Goal: Information Seeking & Learning: Understand process/instructions

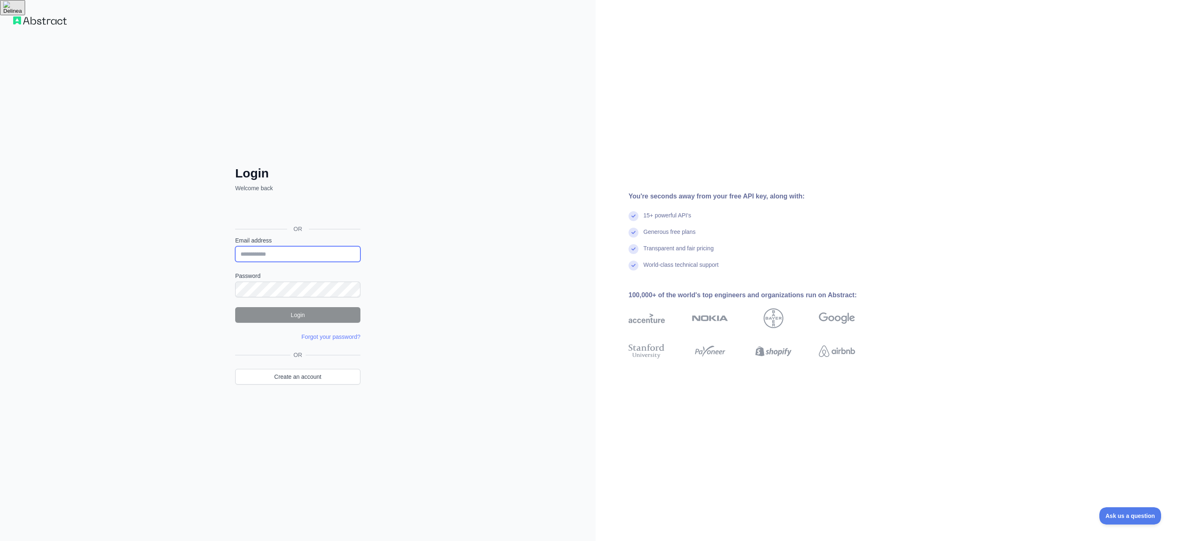
click at [276, 254] on input "Email address" at bounding box center [297, 254] width 125 height 16
click at [301, 379] on link "Create an account" at bounding box center [297, 377] width 125 height 16
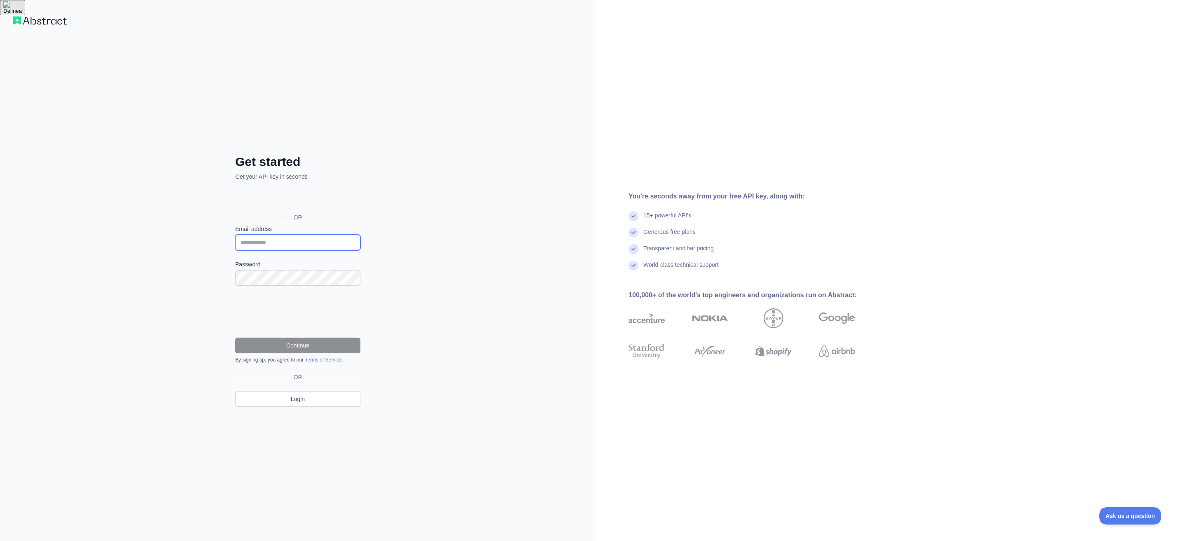
click at [267, 243] on input "Email address" at bounding box center [297, 243] width 125 height 16
type input "*"
type input "**********"
click at [288, 344] on button "Continue" at bounding box center [297, 346] width 125 height 16
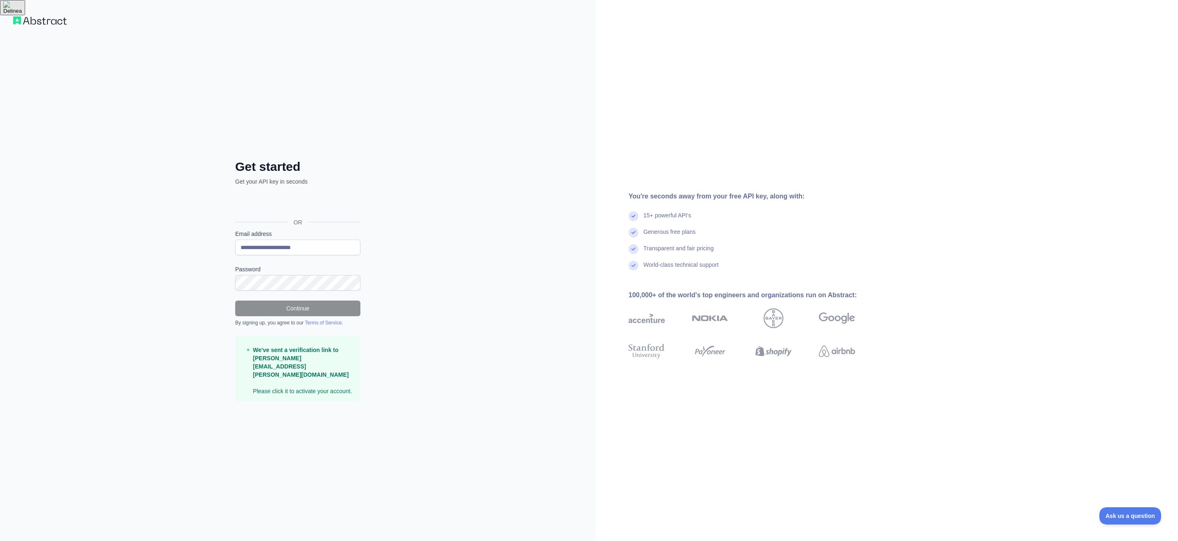
click at [22, 14] on img "button" at bounding box center [12, 7] width 19 height 13
click at [475, 243] on div "**********" at bounding box center [298, 270] width 596 height 541
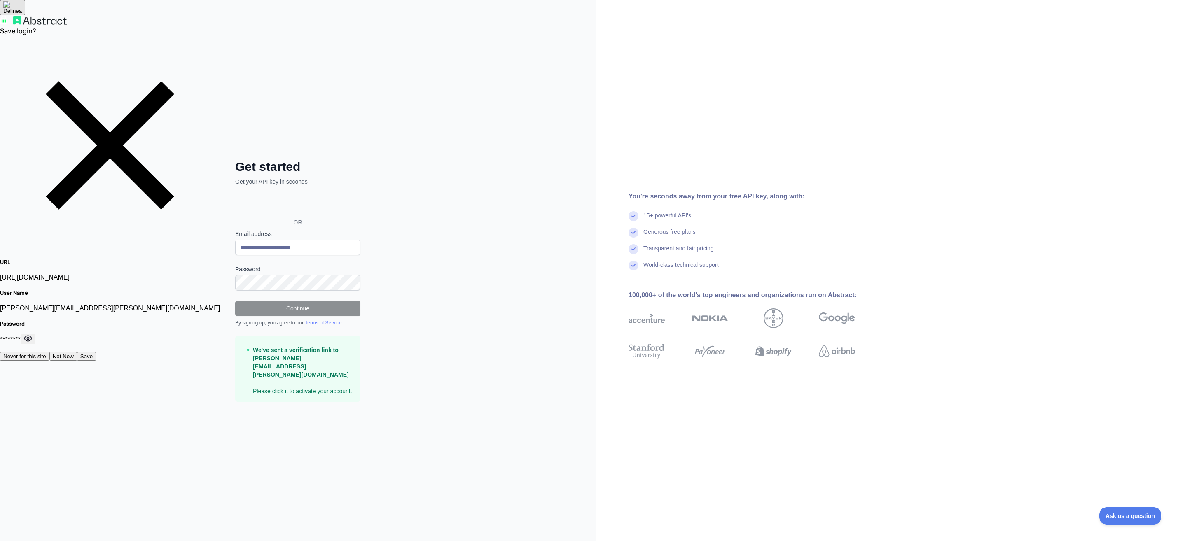
click at [220, 16] on div "Save login?" at bounding box center [110, 137] width 220 height 243
click at [77, 352] on button "Not Now" at bounding box center [63, 356] width 28 height 9
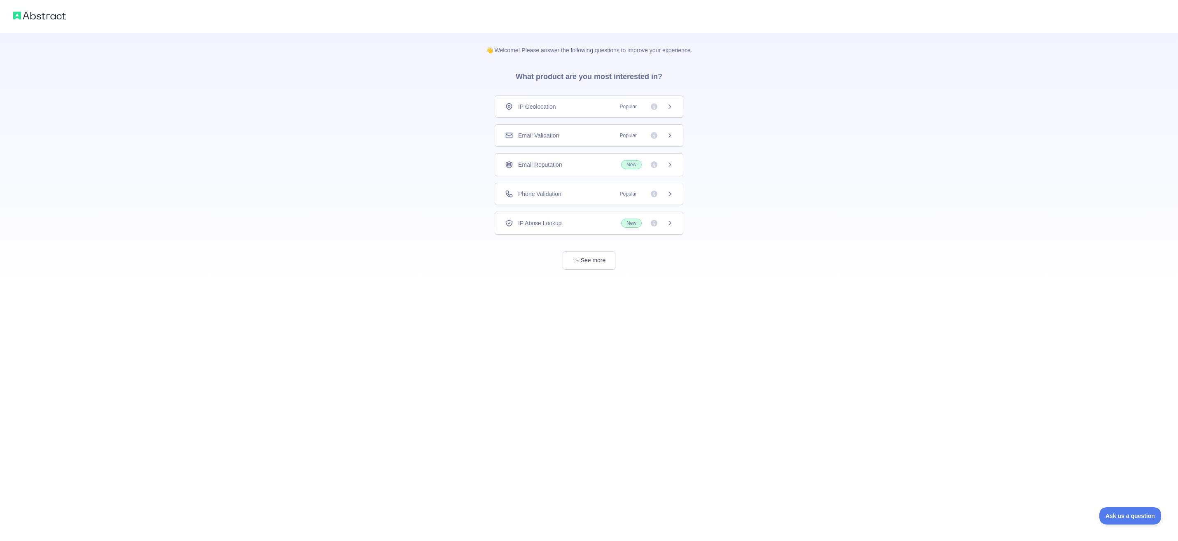
click at [534, 105] on span "IP Geolocation" at bounding box center [537, 107] width 38 height 8
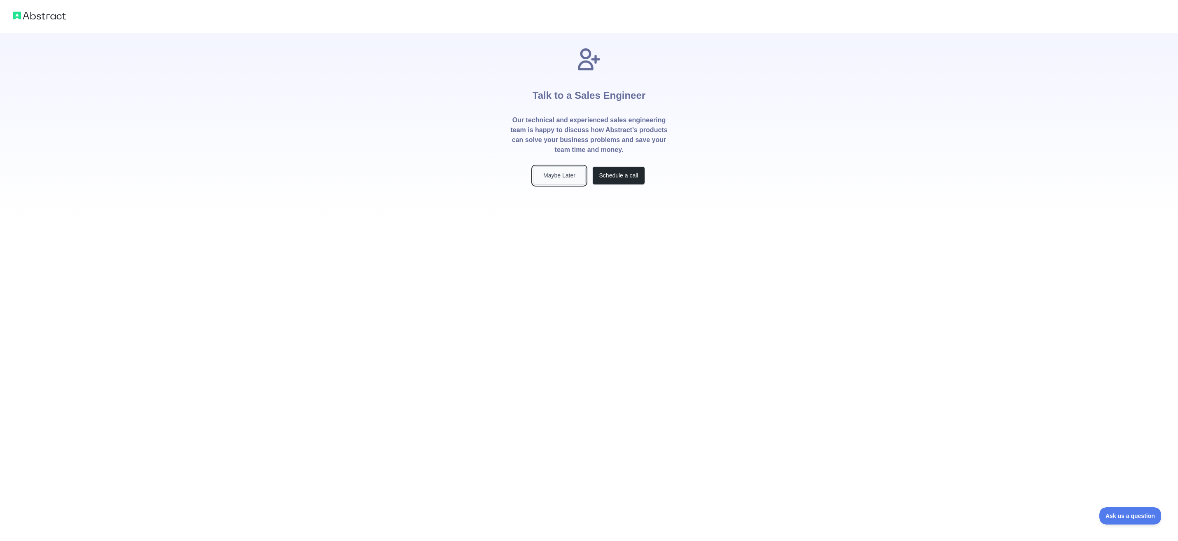
click at [556, 175] on button "Maybe Later" at bounding box center [559, 175] width 53 height 19
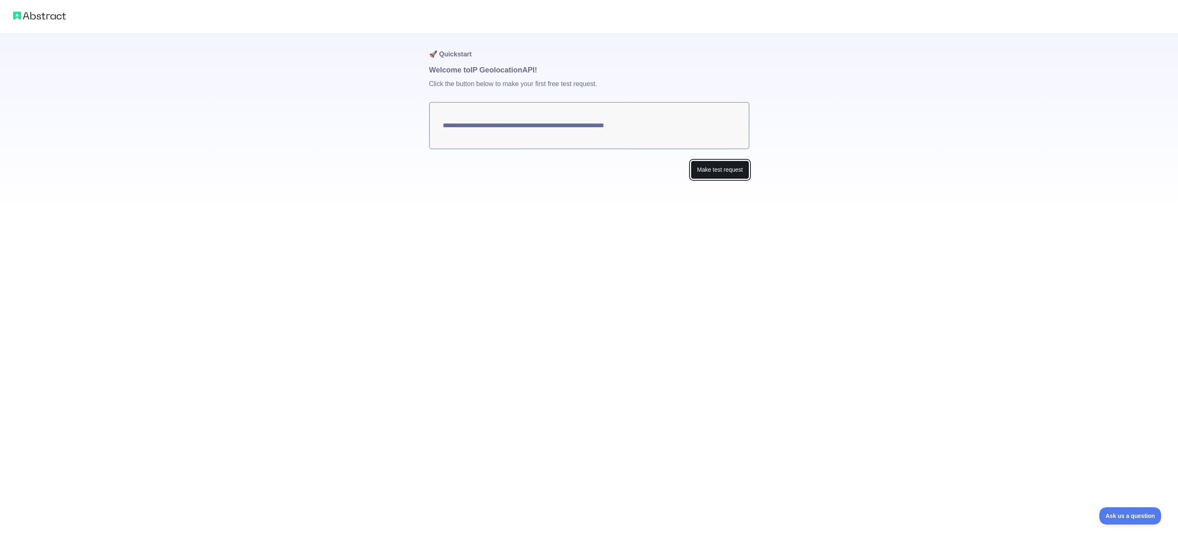
click at [716, 171] on button "Make test request" at bounding box center [720, 170] width 58 height 19
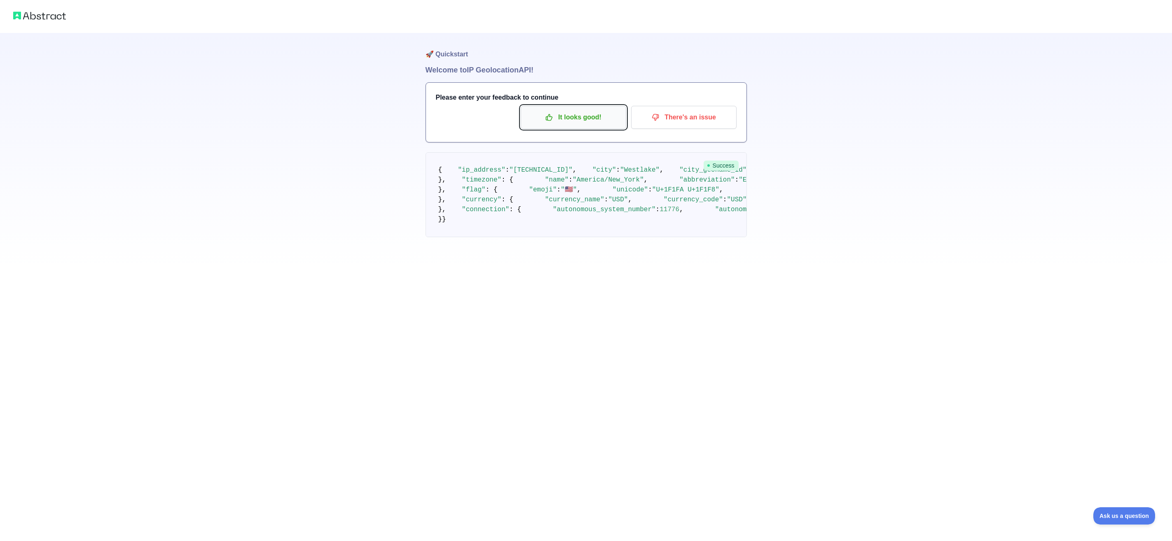
click at [577, 112] on p "It looks good!" at bounding box center [573, 117] width 93 height 14
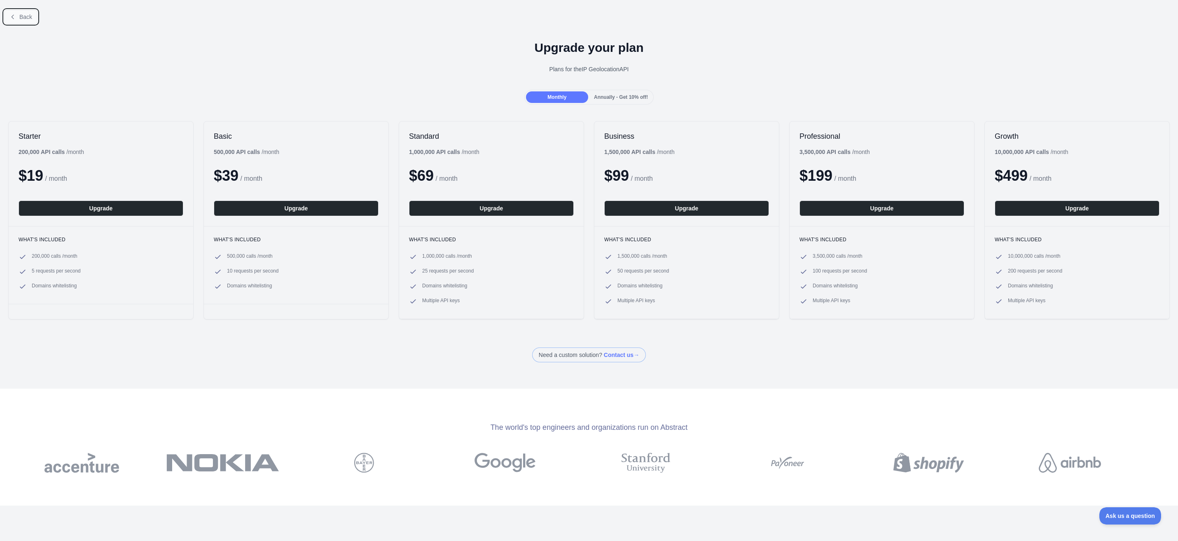
click at [14, 18] on icon at bounding box center [12, 17] width 7 height 7
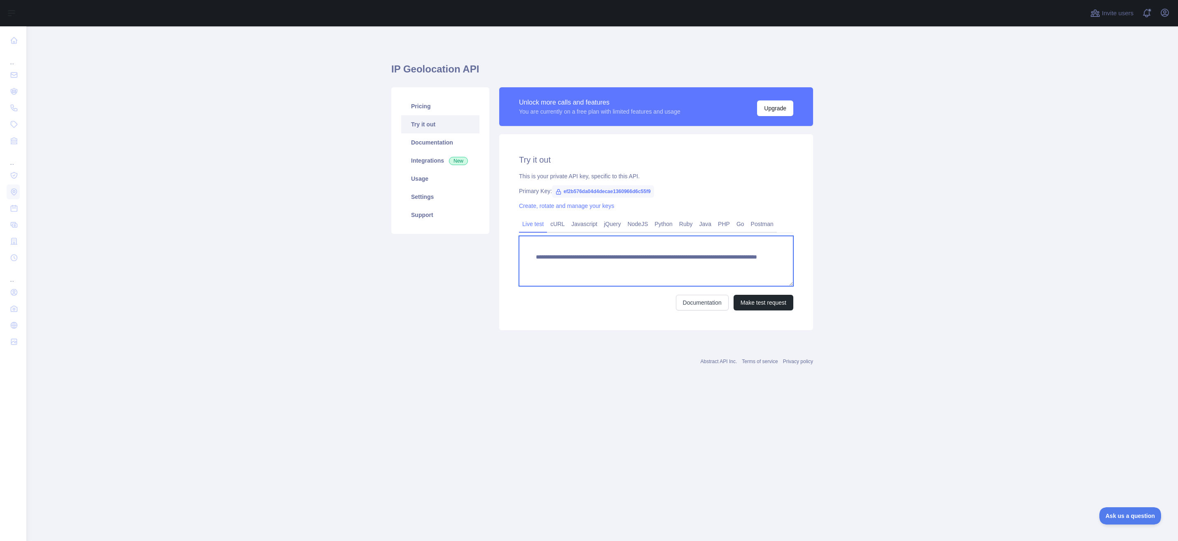
drag, startPoint x: 692, startPoint y: 266, endPoint x: 535, endPoint y: 253, distance: 157.5
click at [535, 253] on textarea "**********" at bounding box center [656, 261] width 274 height 50
drag, startPoint x: 729, startPoint y: 264, endPoint x: 540, endPoint y: 258, distance: 188.8
click at [516, 245] on div "**********" at bounding box center [656, 232] width 314 height 196
click at [763, 301] on button "Make test request" at bounding box center [764, 303] width 60 height 16
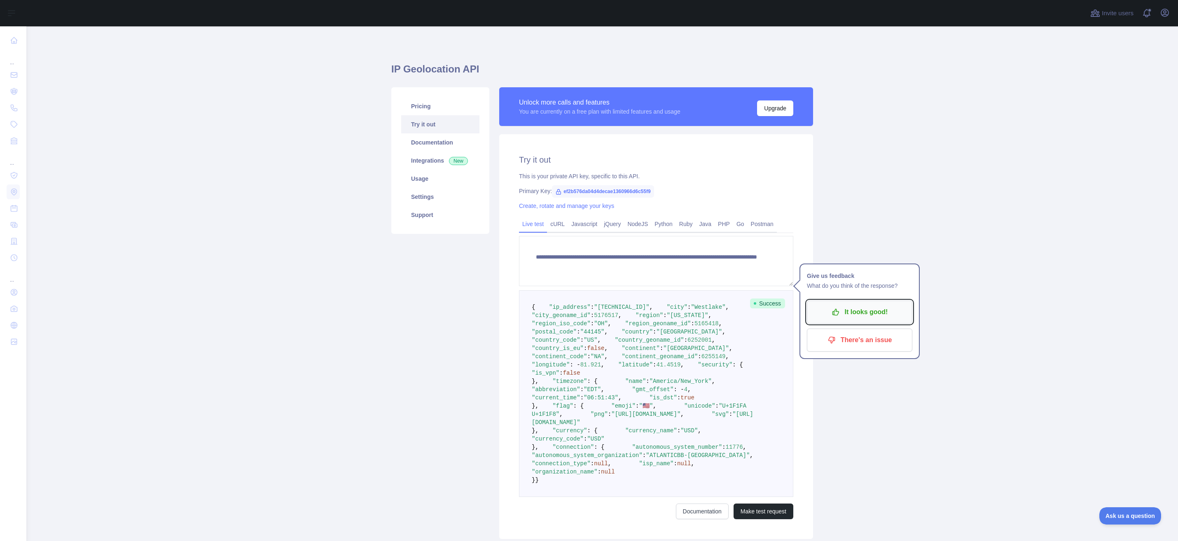
click at [870, 310] on p "It looks good!" at bounding box center [859, 312] width 93 height 14
click at [1166, 14] on icon "button" at bounding box center [1165, 13] width 10 height 10
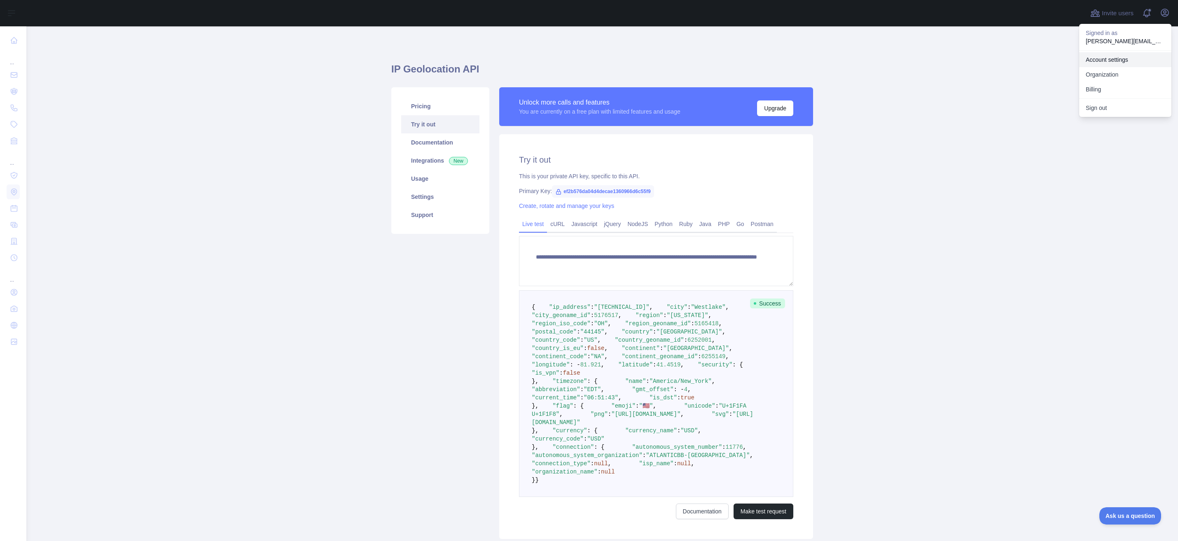
click at [1114, 59] on link "Account settings" at bounding box center [1125, 59] width 92 height 15
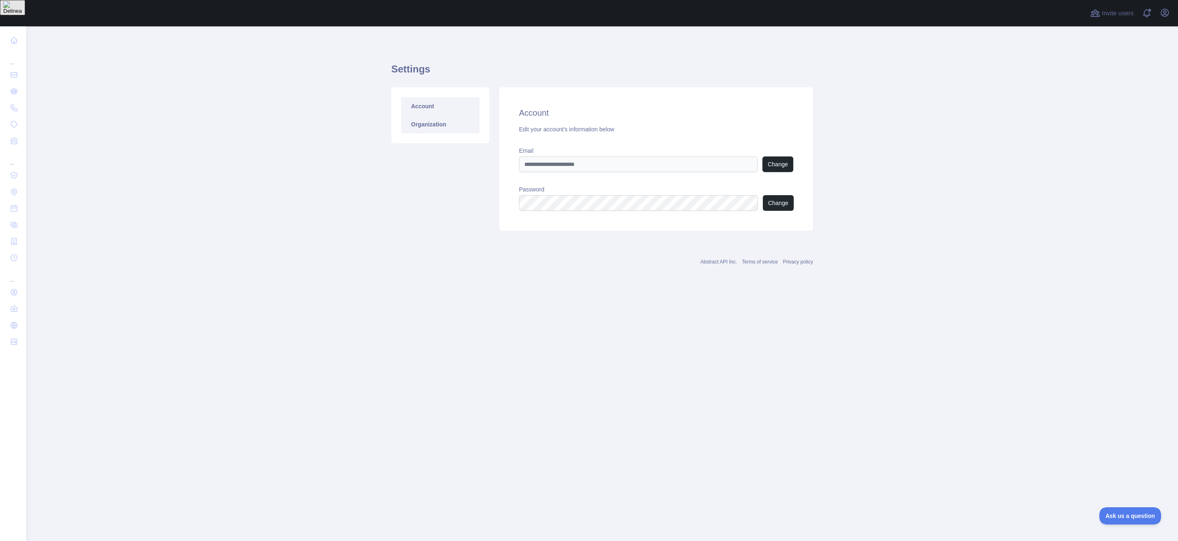
click at [427, 125] on link "Organization" at bounding box center [440, 124] width 78 height 18
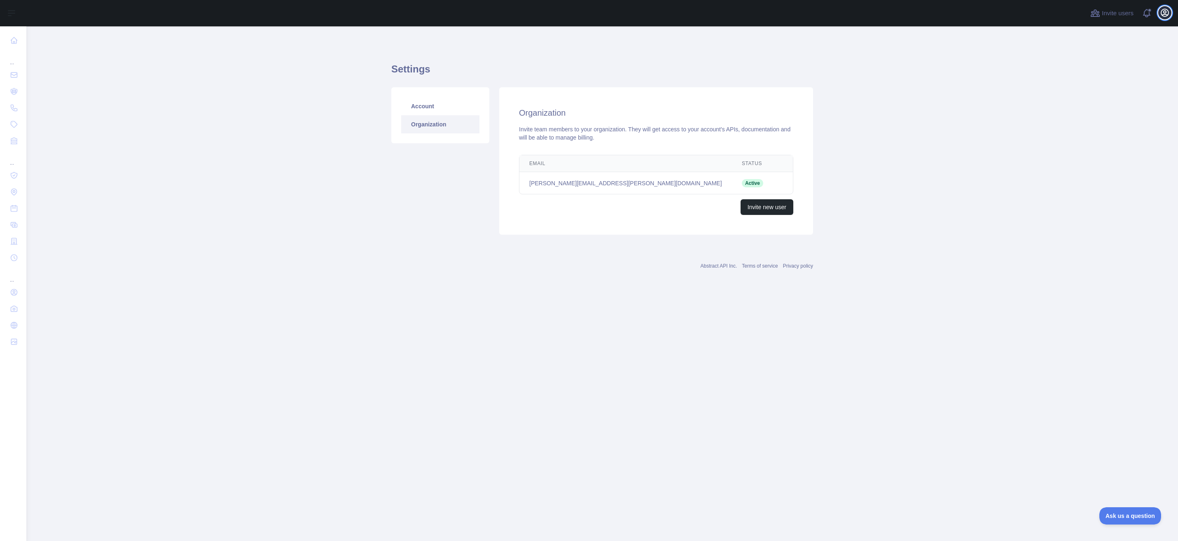
click at [1165, 13] on icon "button" at bounding box center [1164, 12] width 7 height 7
click at [1096, 89] on button "Billing" at bounding box center [1125, 89] width 92 height 15
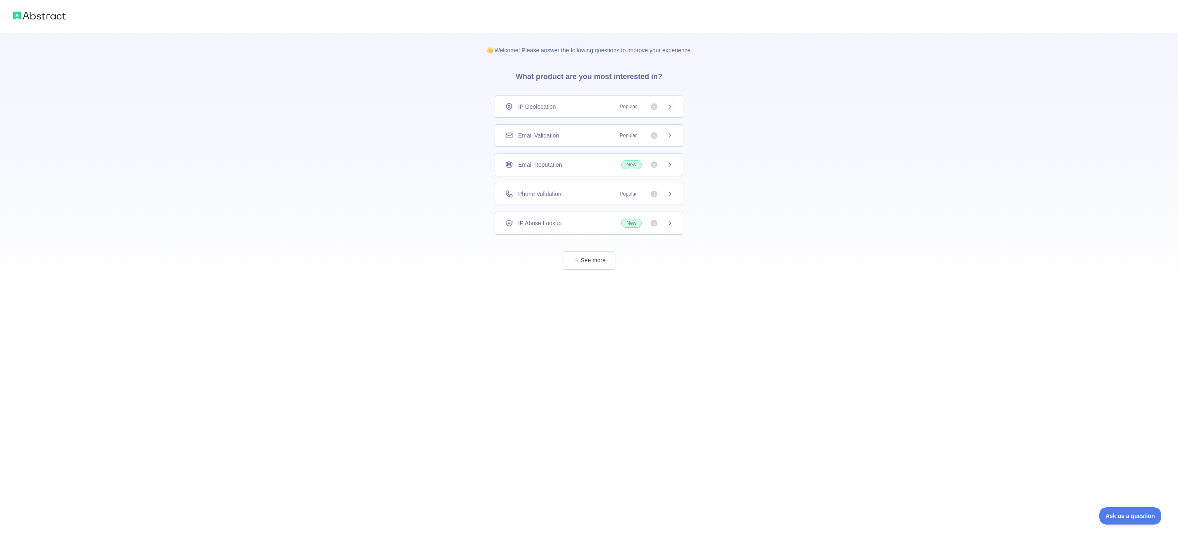
click at [583, 225] on div "IP Abuse Lookup New" at bounding box center [589, 223] width 168 height 9
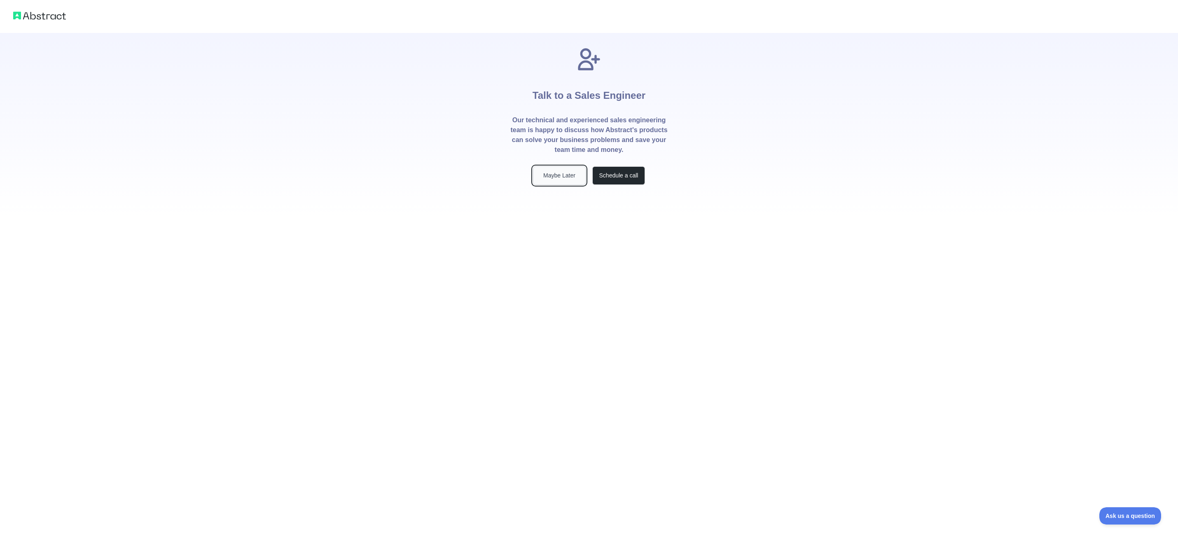
click at [557, 176] on button "Maybe Later" at bounding box center [559, 175] width 53 height 19
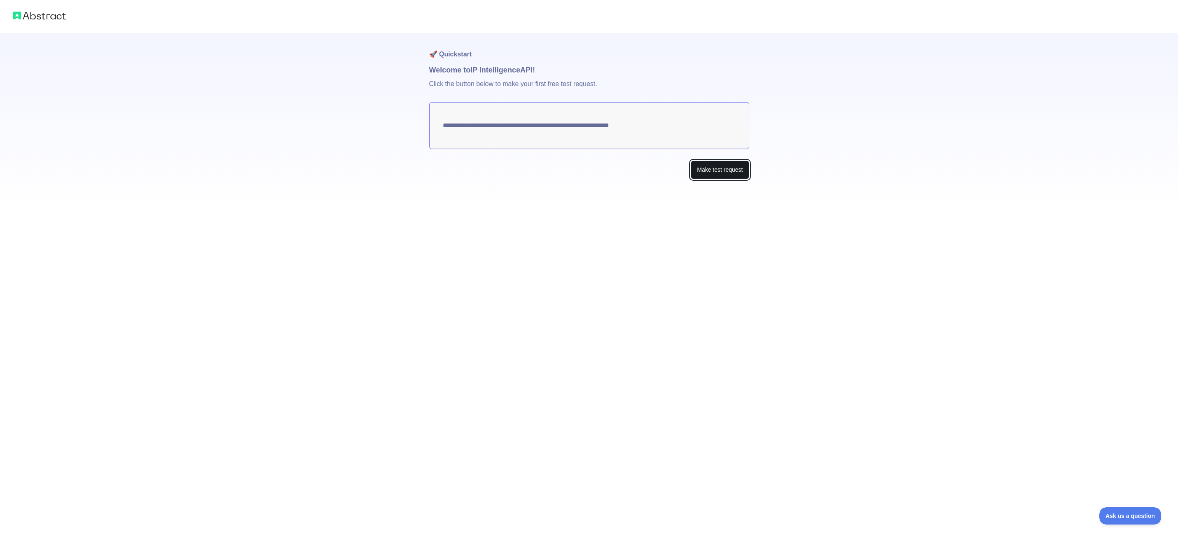
click at [717, 171] on button "Make test request" at bounding box center [720, 170] width 58 height 19
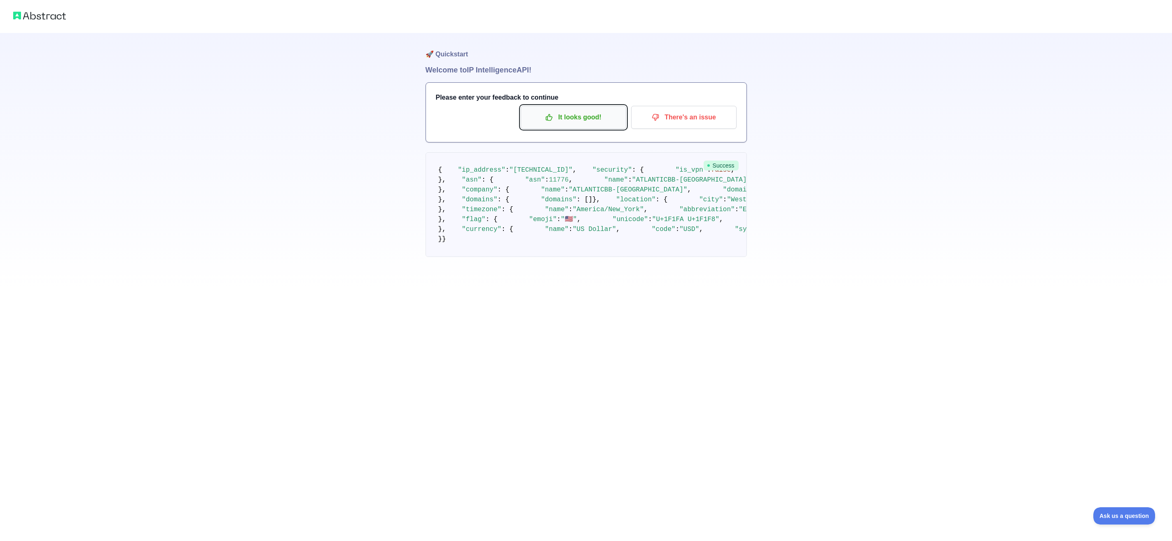
click at [575, 116] on p "It looks good!" at bounding box center [573, 117] width 93 height 14
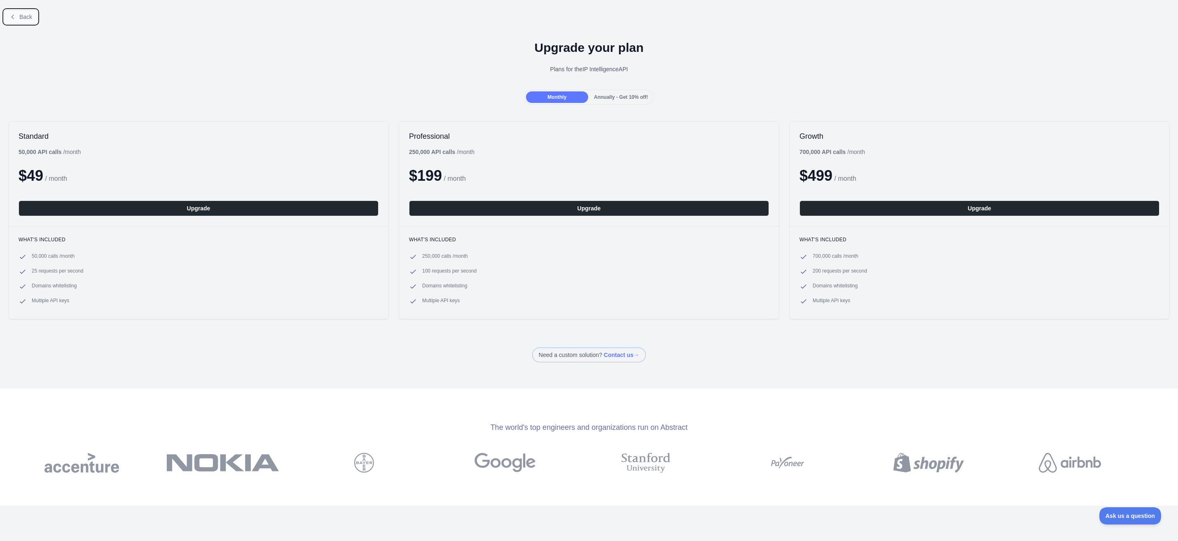
click at [17, 22] on button "Back" at bounding box center [20, 17] width 33 height 14
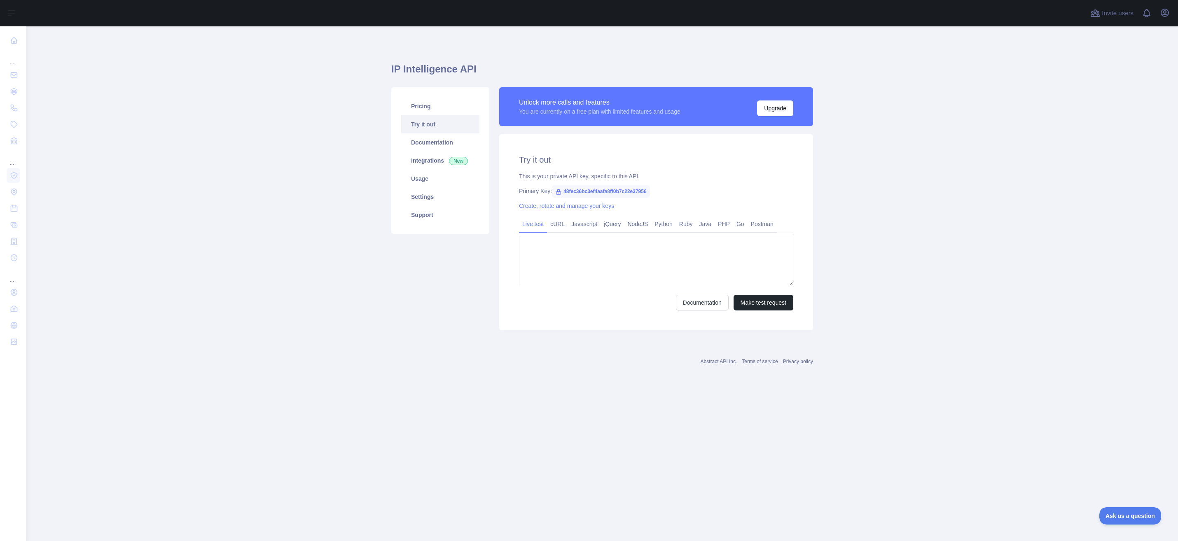
type textarea "**********"
drag, startPoint x: 559, startPoint y: 265, endPoint x: 649, endPoint y: 265, distance: 90.6
click at [649, 265] on textarea "**********" at bounding box center [656, 261] width 274 height 50
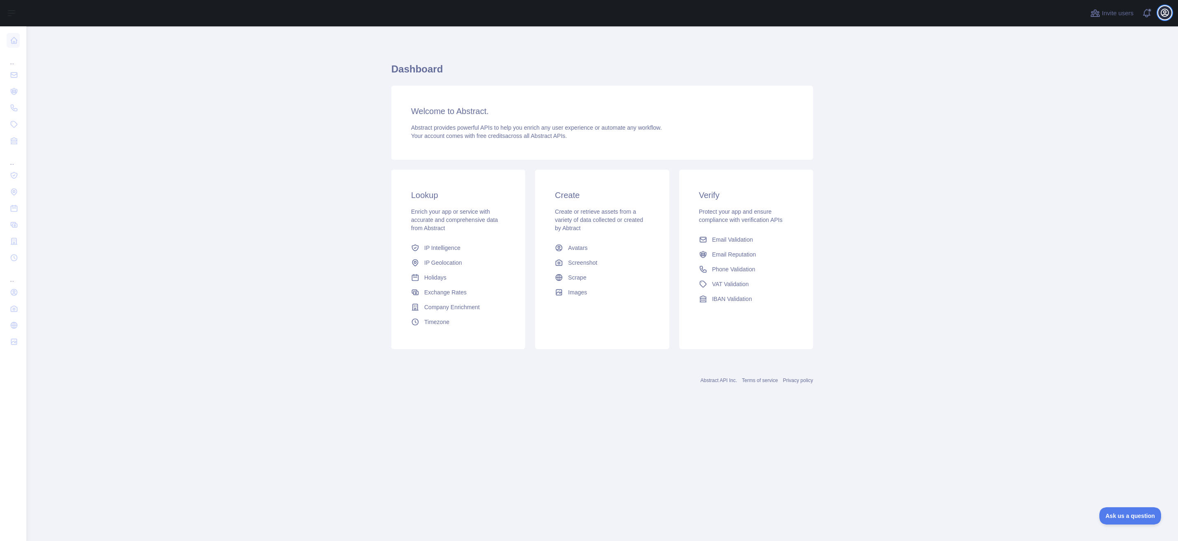
click at [1164, 11] on icon "button" at bounding box center [1164, 12] width 7 height 7
click at [1102, 74] on link "Organization" at bounding box center [1125, 74] width 92 height 15
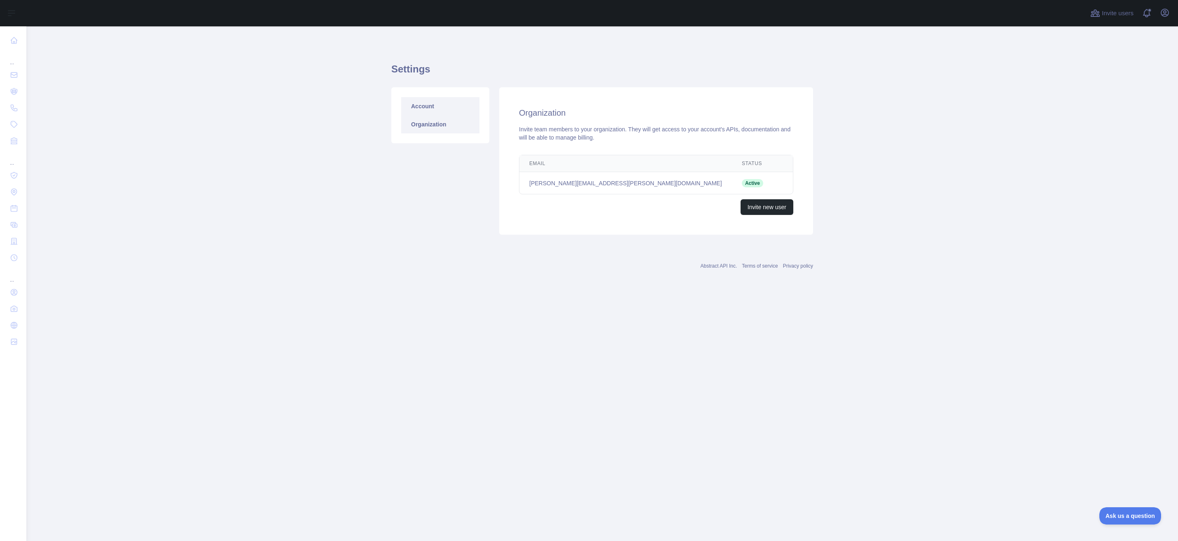
click at [424, 107] on link "Account" at bounding box center [440, 106] width 78 height 18
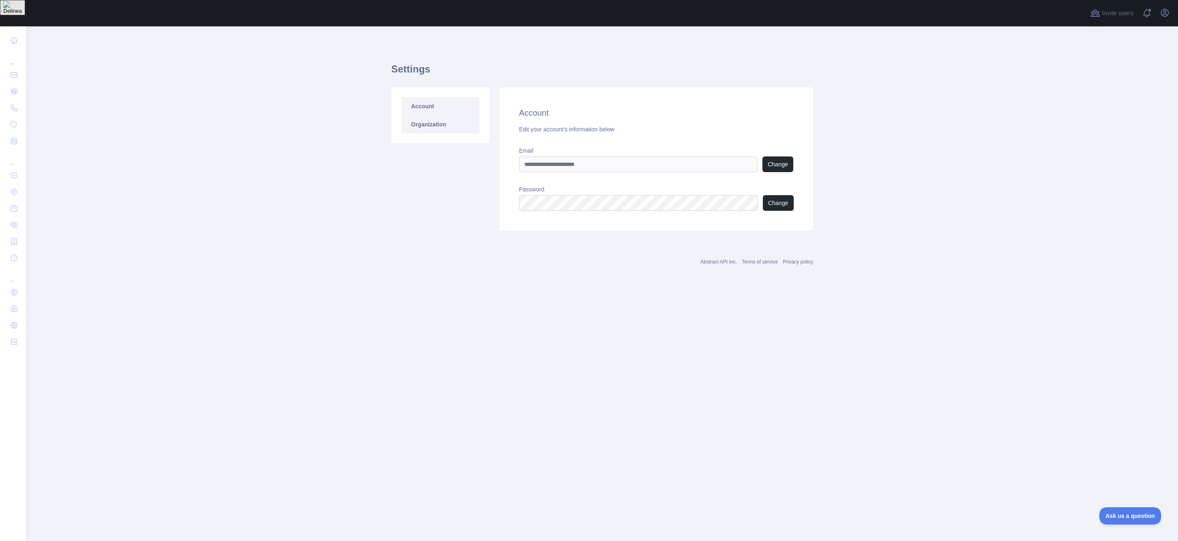
click at [425, 121] on link "Organization" at bounding box center [440, 124] width 78 height 18
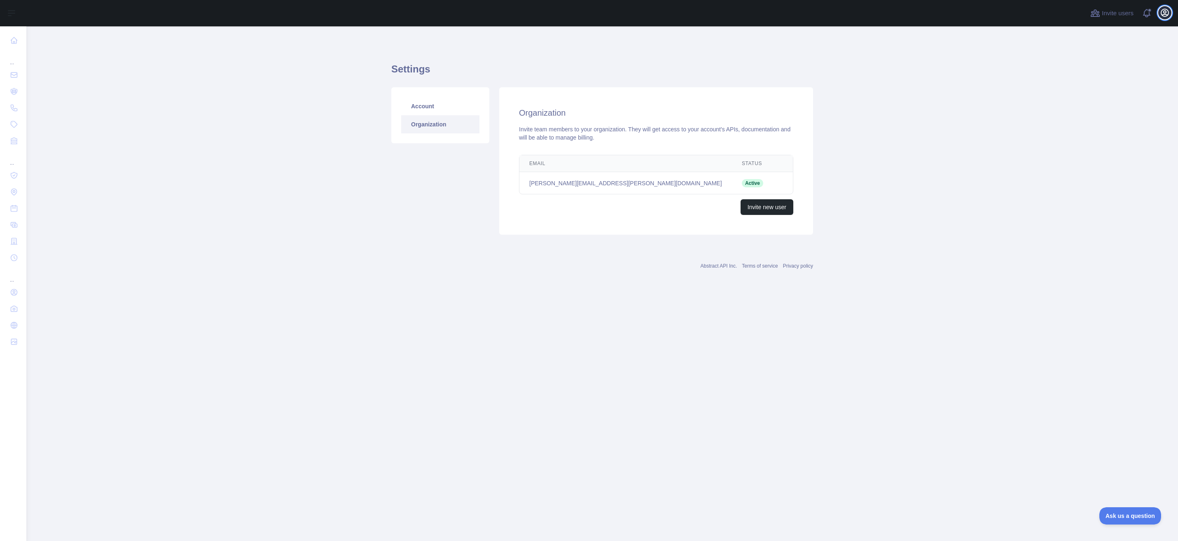
click at [1167, 14] on icon "button" at bounding box center [1165, 13] width 10 height 10
click at [1098, 89] on button "Billing" at bounding box center [1125, 89] width 92 height 15
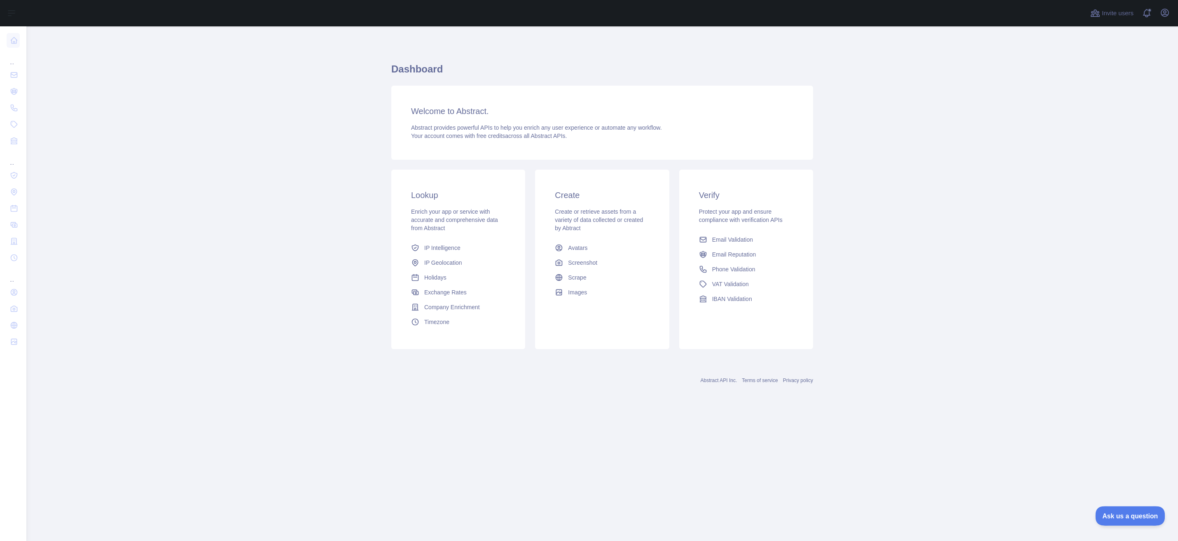
click at [1126, 519] on button "Ask us a question" at bounding box center [1126, 514] width 62 height 17
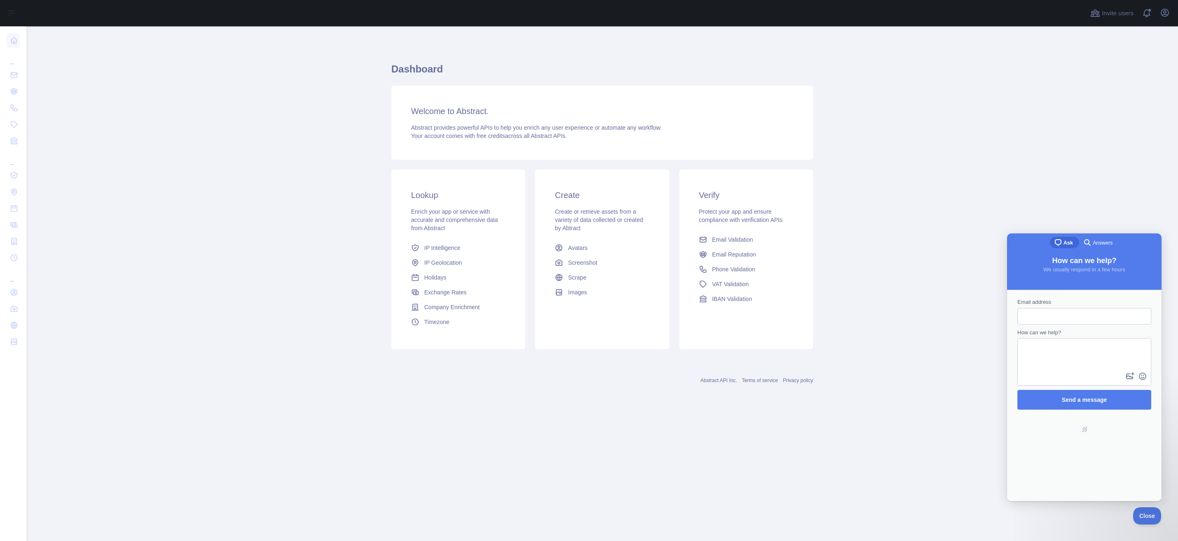
click at [1127, 51] on main "Dashboard Welcome to Abstract. Abstract provides powerful APIs to help you enri…" at bounding box center [602, 283] width 1152 height 515
click at [1152, 13] on span at bounding box center [1150, 13] width 16 height 26
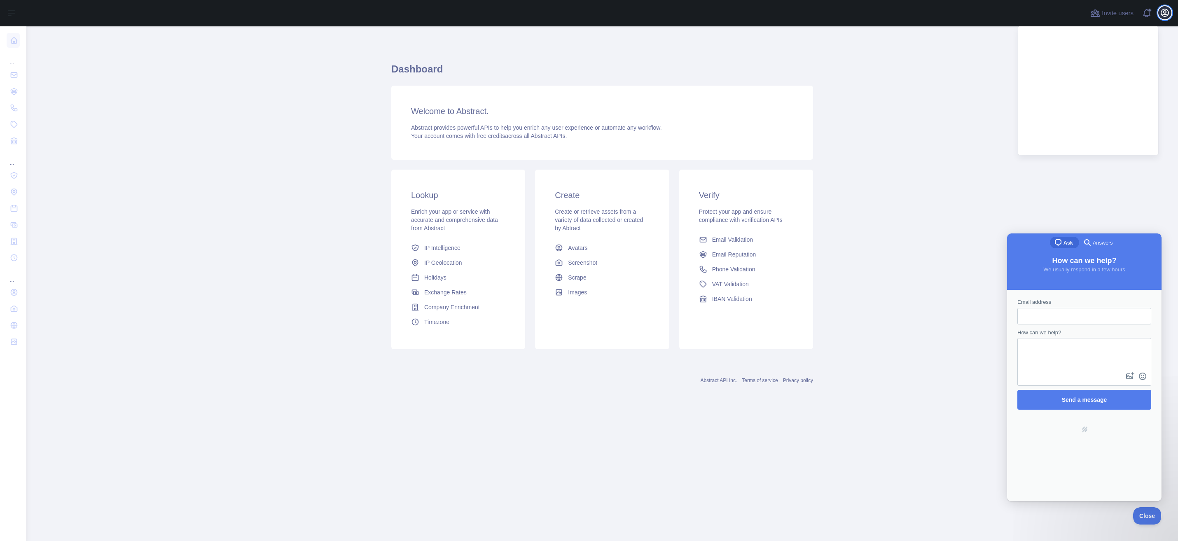
click at [1165, 15] on icon "button" at bounding box center [1165, 13] width 10 height 10
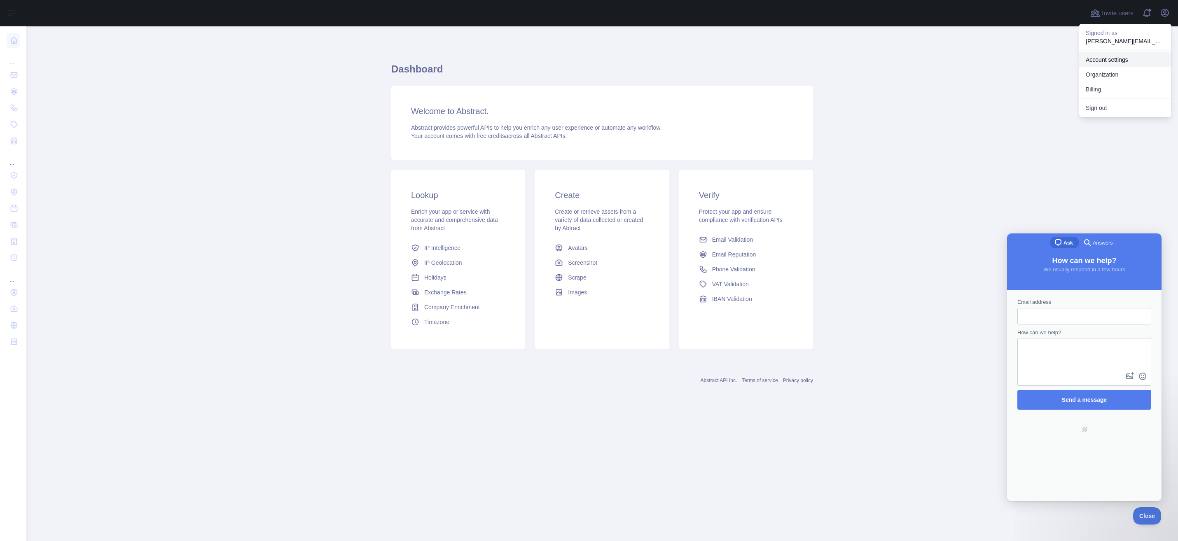
click at [1120, 57] on link "Account settings" at bounding box center [1125, 59] width 92 height 15
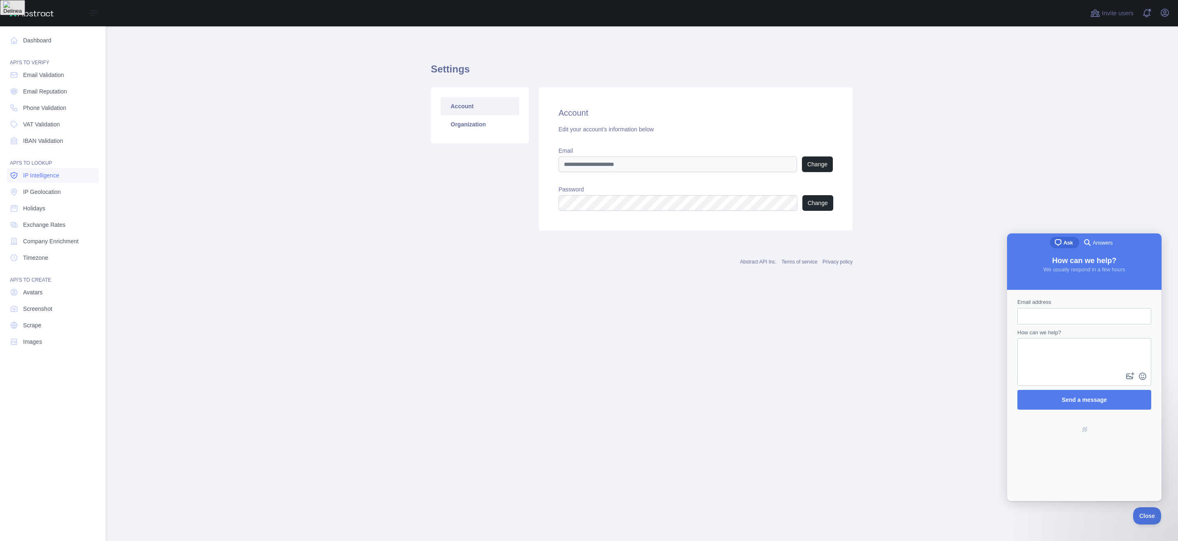
click at [39, 176] on span "IP Intelligence" at bounding box center [41, 175] width 36 height 8
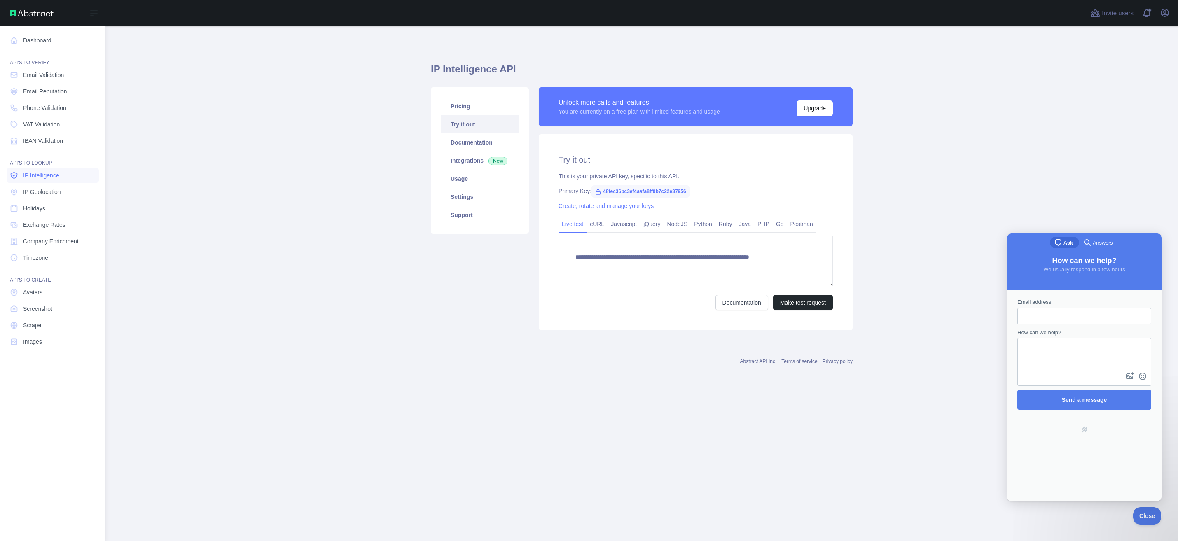
type textarea "**********"
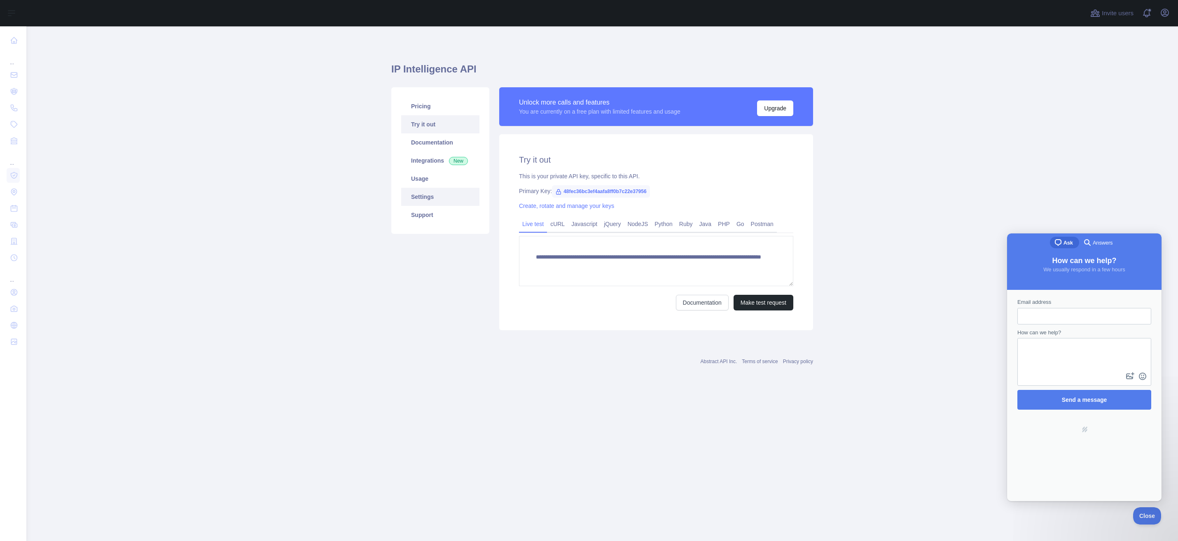
click at [425, 195] on link "Settings" at bounding box center [440, 197] width 78 height 18
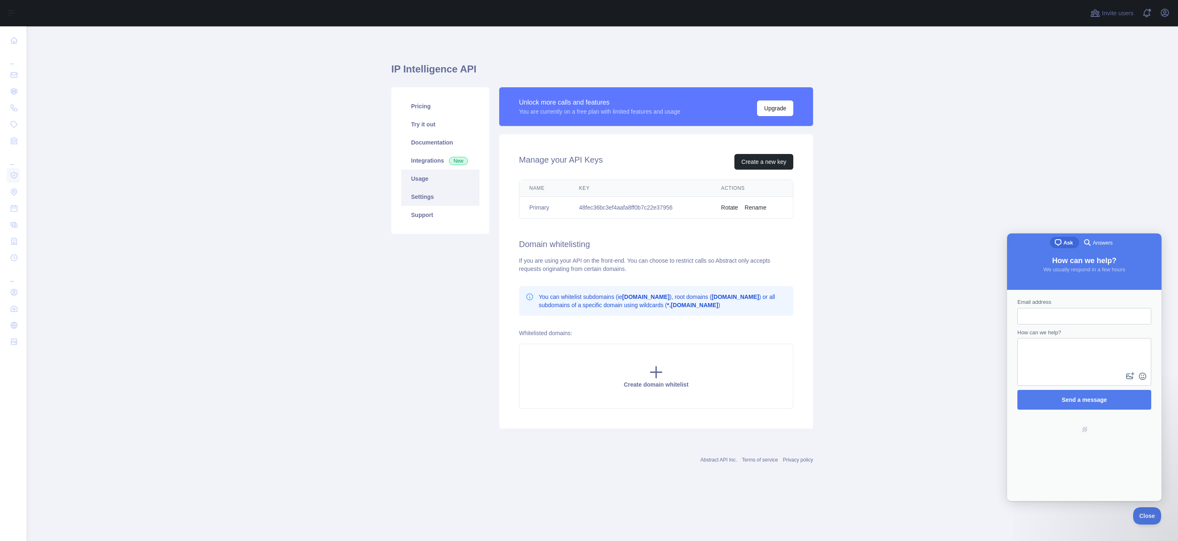
click at [421, 179] on link "Usage" at bounding box center [440, 179] width 78 height 18
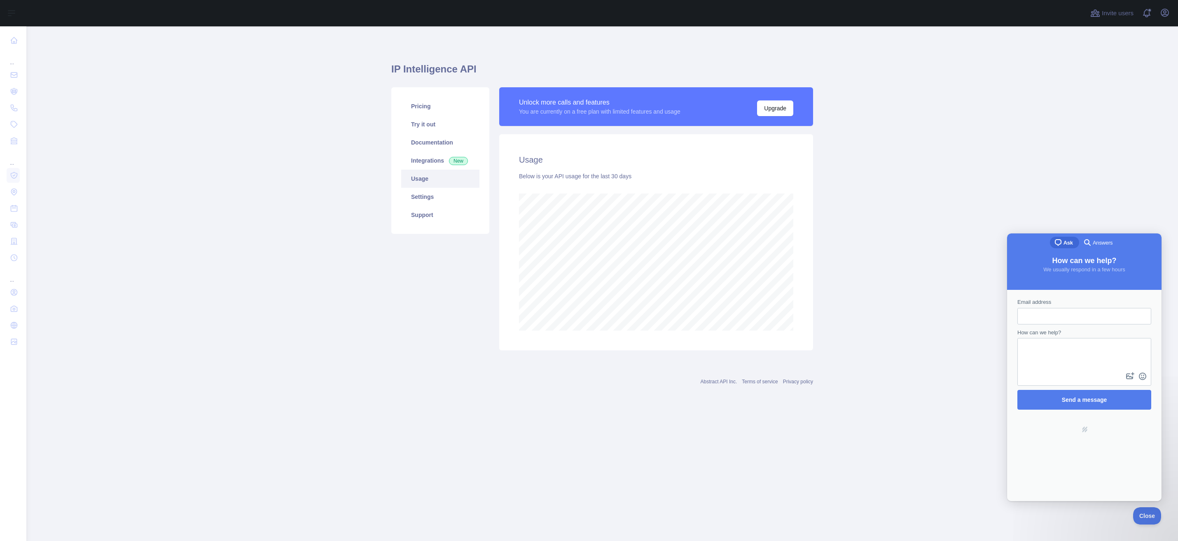
scroll to position [515, 1152]
click at [422, 106] on link "Pricing" at bounding box center [440, 106] width 78 height 18
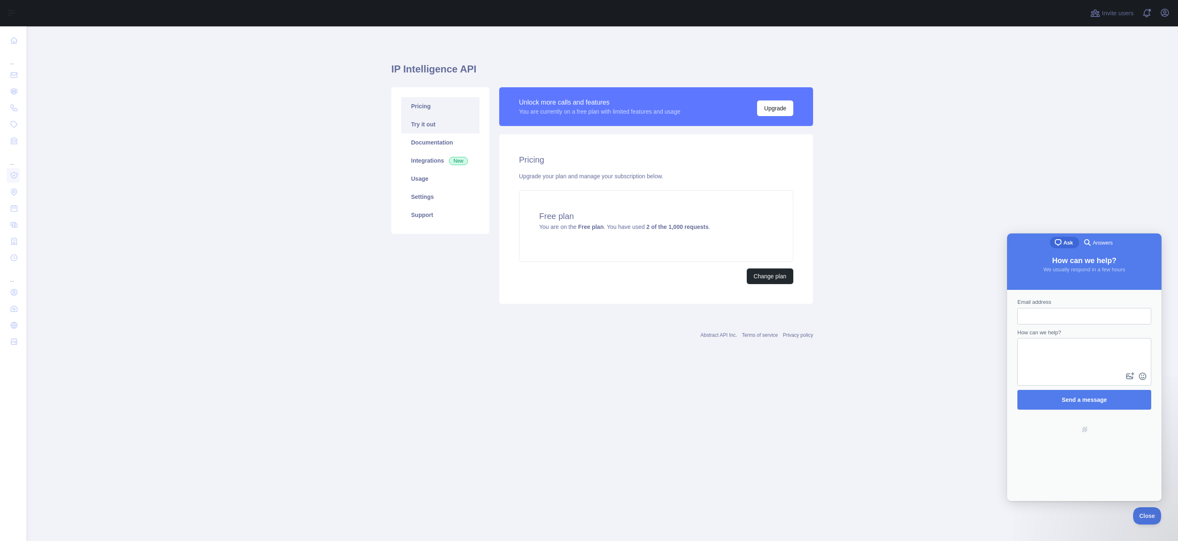
click at [422, 124] on link "Try it out" at bounding box center [440, 124] width 78 height 18
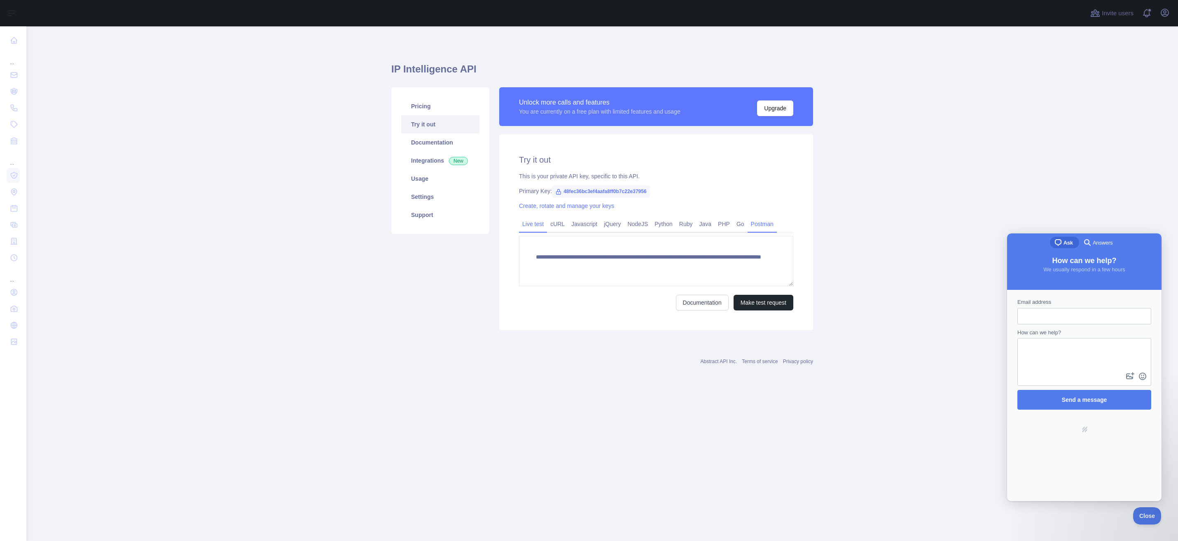
click at [759, 224] on link "Postman" at bounding box center [762, 224] width 29 height 13
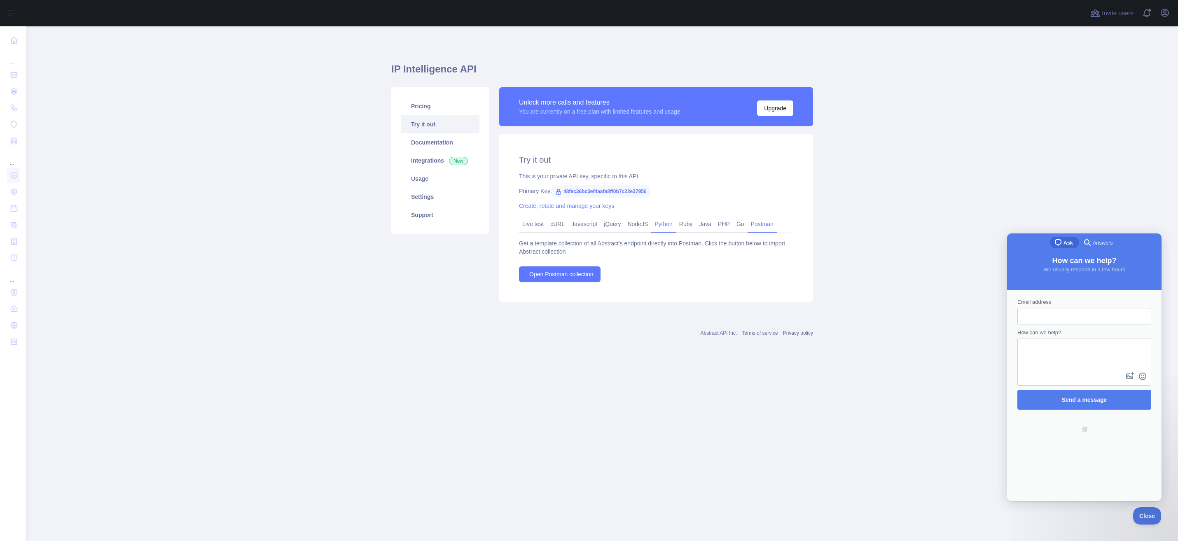
click at [657, 224] on link "Python" at bounding box center [663, 224] width 25 height 13
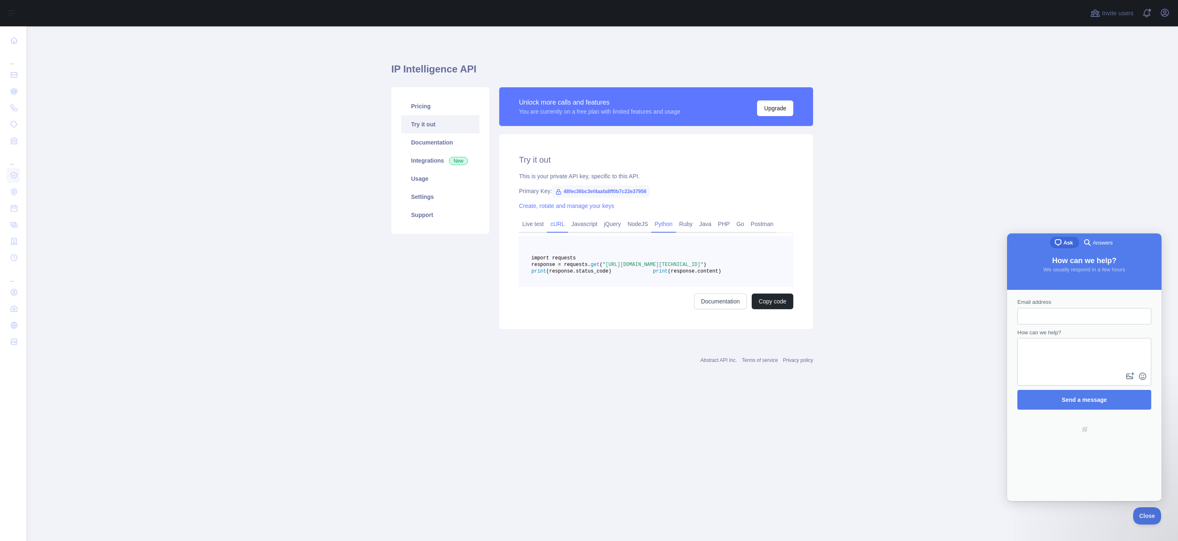
click at [557, 222] on link "cURL" at bounding box center [557, 224] width 21 height 13
drag, startPoint x: 713, startPoint y: 264, endPoint x: 580, endPoint y: 258, distance: 132.8
click at [580, 258] on pre "curl '[URL][DOMAIN_NAME] 1 /?api_key= 48 fec 36 bc 3 ef 4 aafa 8 ff 0 b 7 c 22 …" at bounding box center [656, 258] width 274 height 44
click at [618, 264] on span "b" at bounding box center [619, 265] width 3 height 6
